Goal: Information Seeking & Learning: Learn about a topic

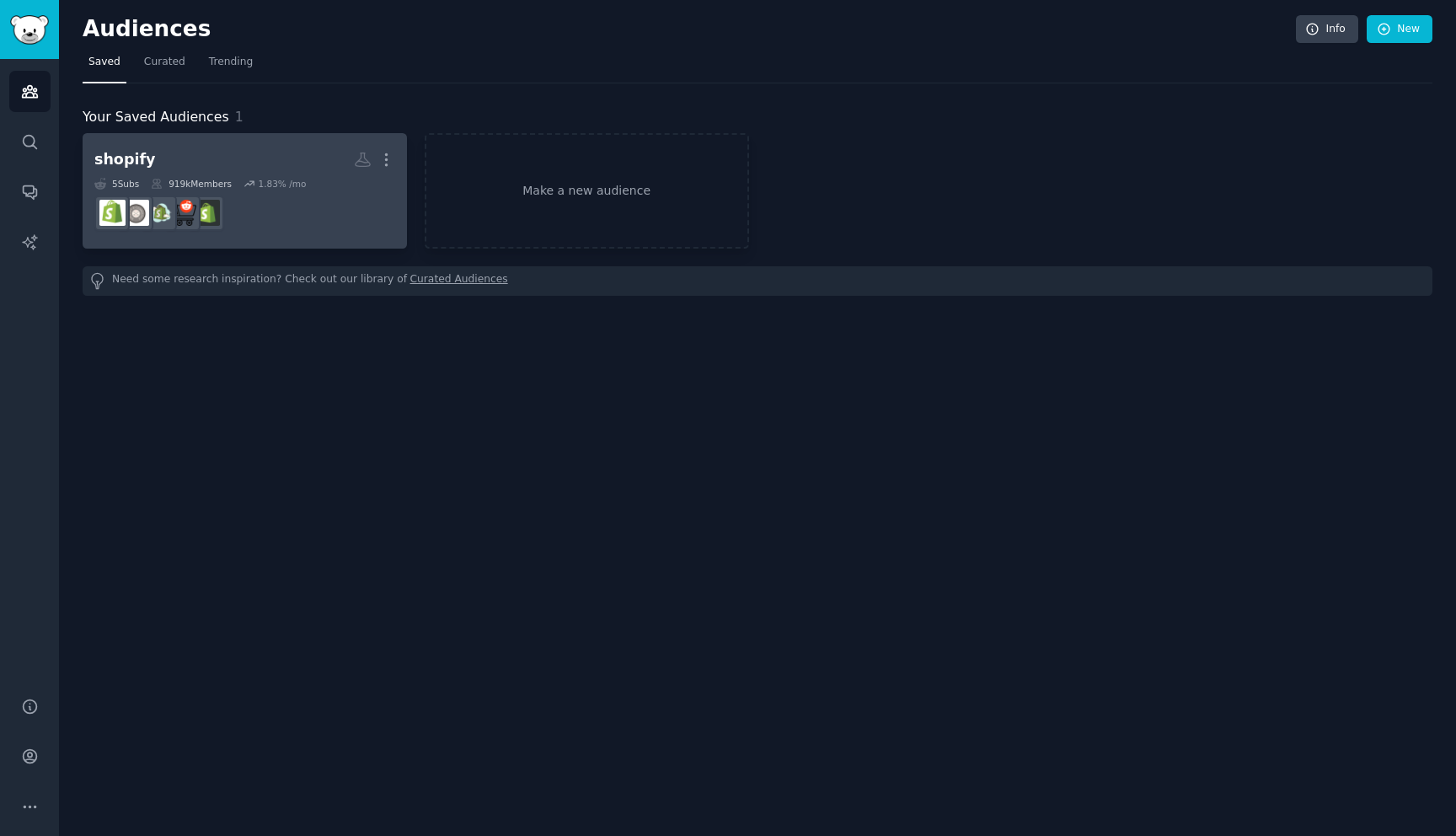
click at [289, 205] on dd at bounding box center [245, 213] width 301 height 47
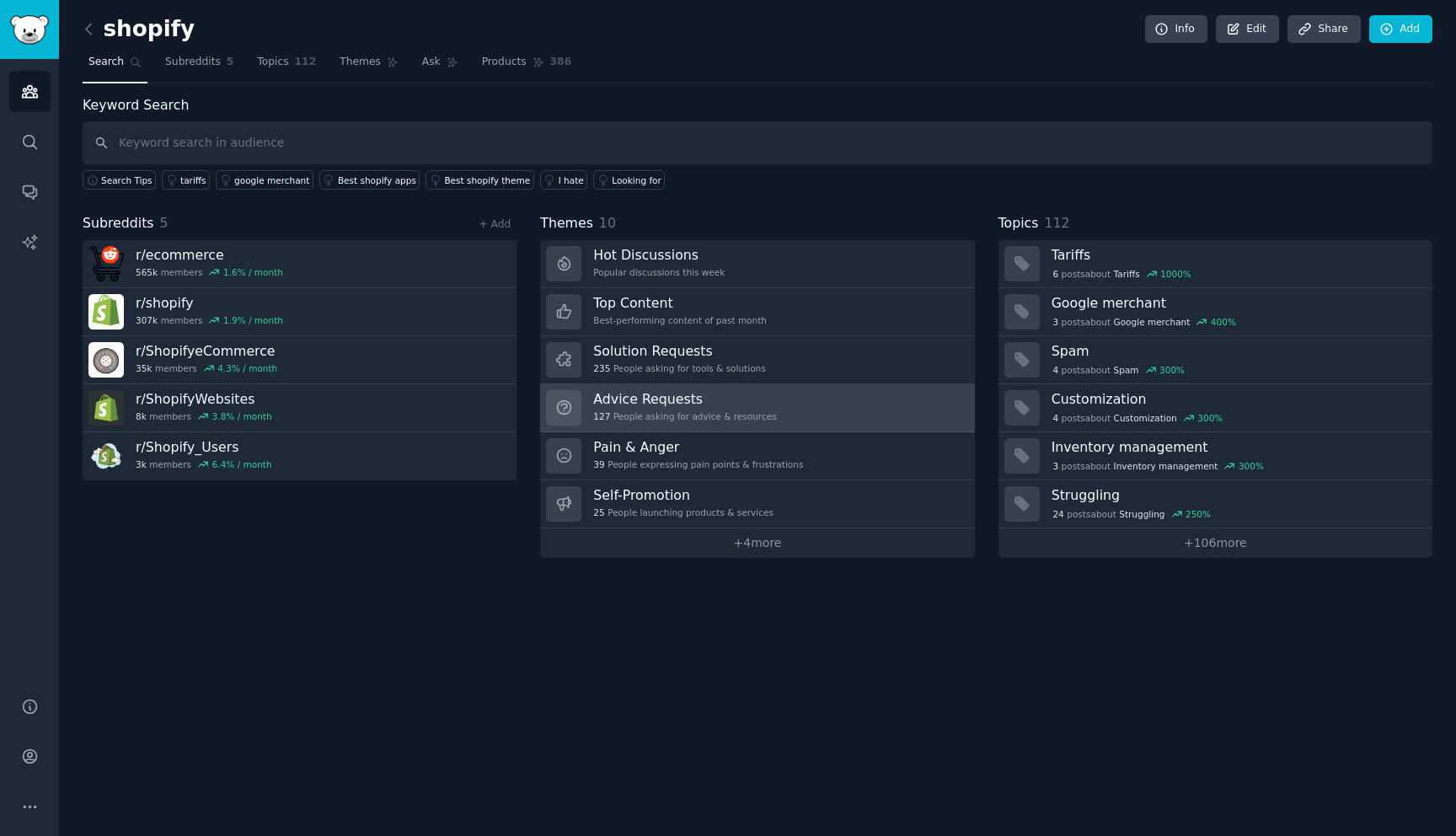
click at [819, 402] on link "Advice Requests 127 People asking for advice & resources" at bounding box center [757, 409] width 434 height 48
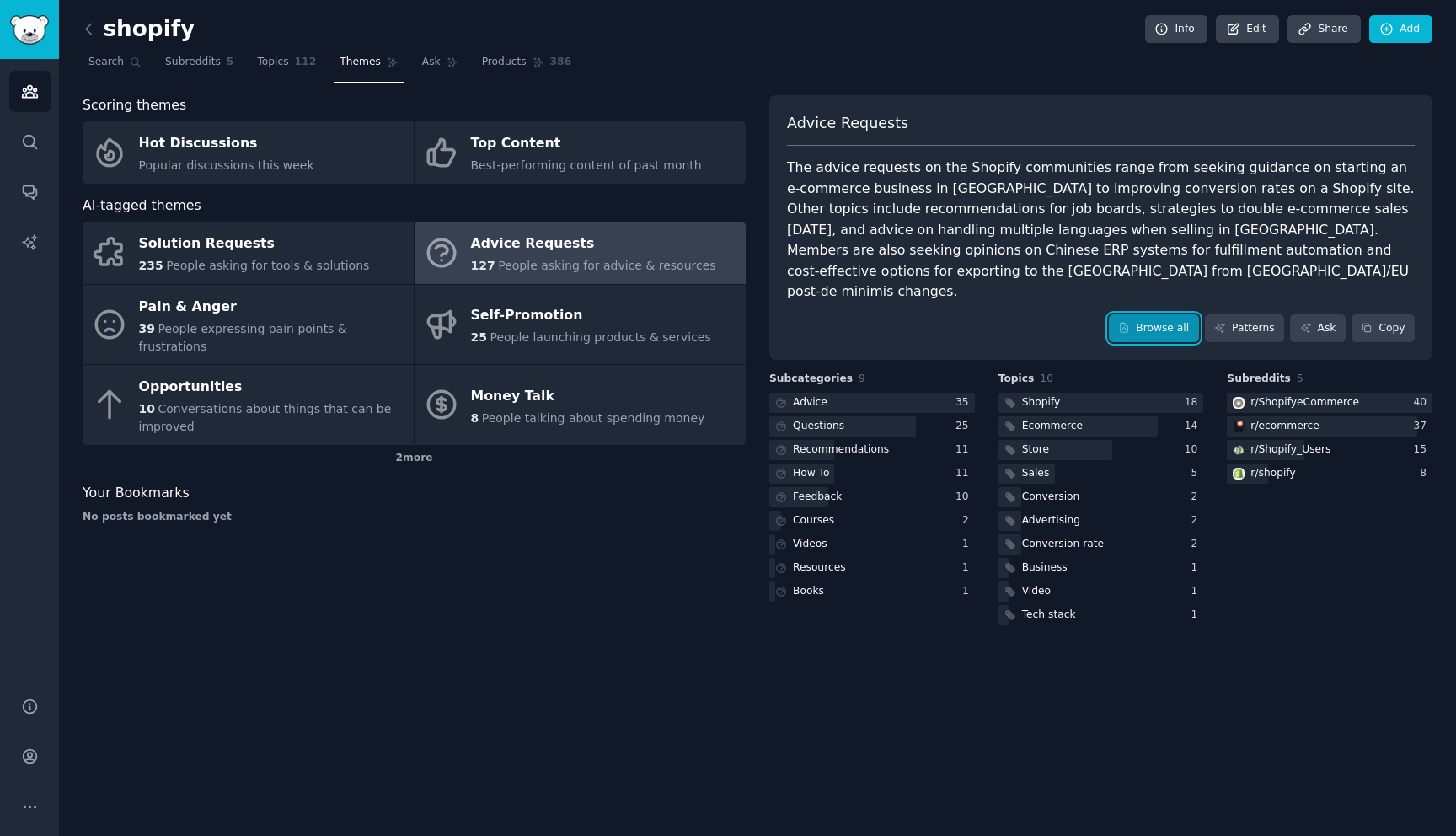
click at [1156, 315] on link "Browse all" at bounding box center [1153, 329] width 90 height 29
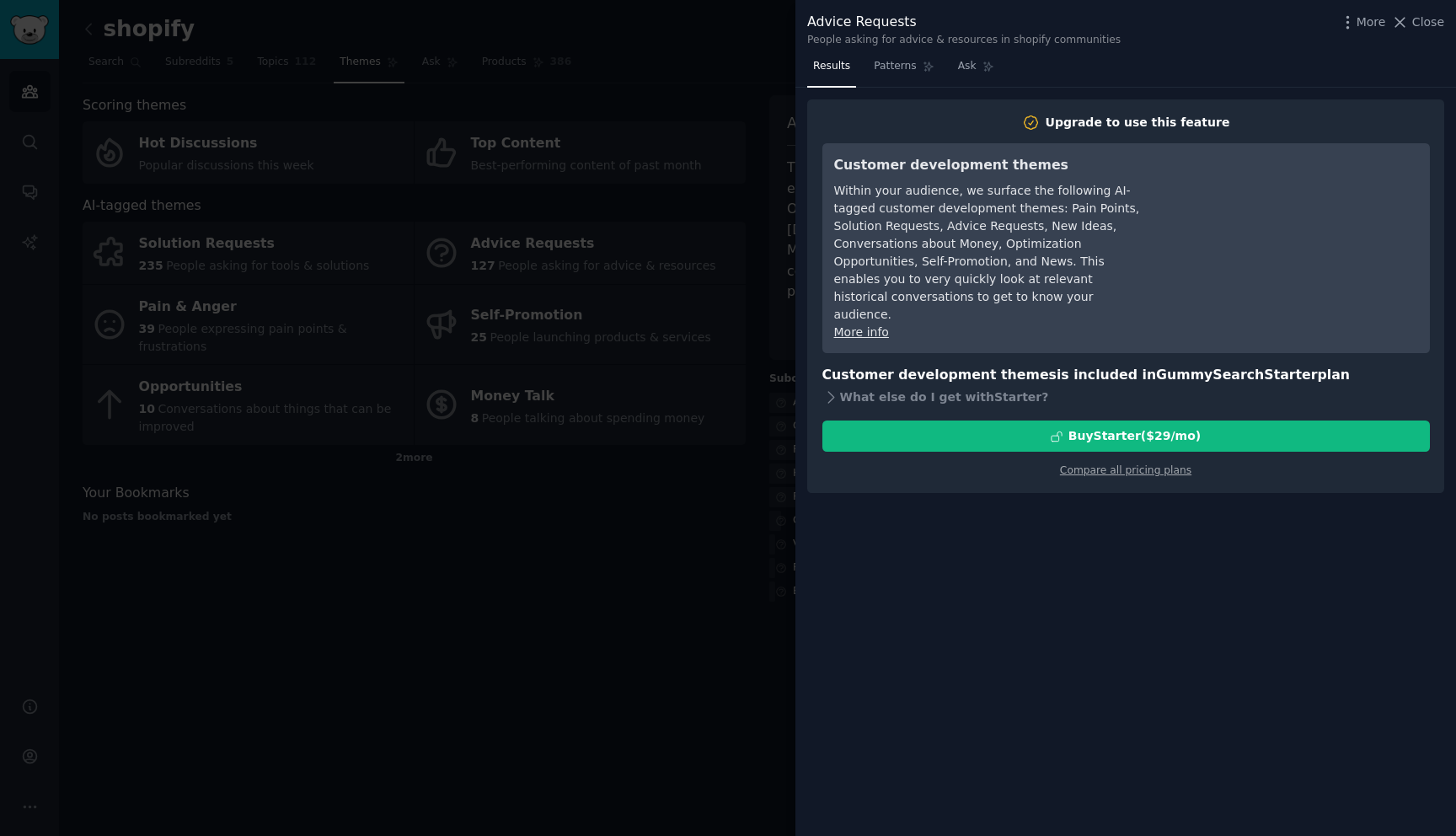
click at [740, 139] on div at bounding box center [728, 418] width 1456 height 836
